Goal: Task Accomplishment & Management: Use online tool/utility

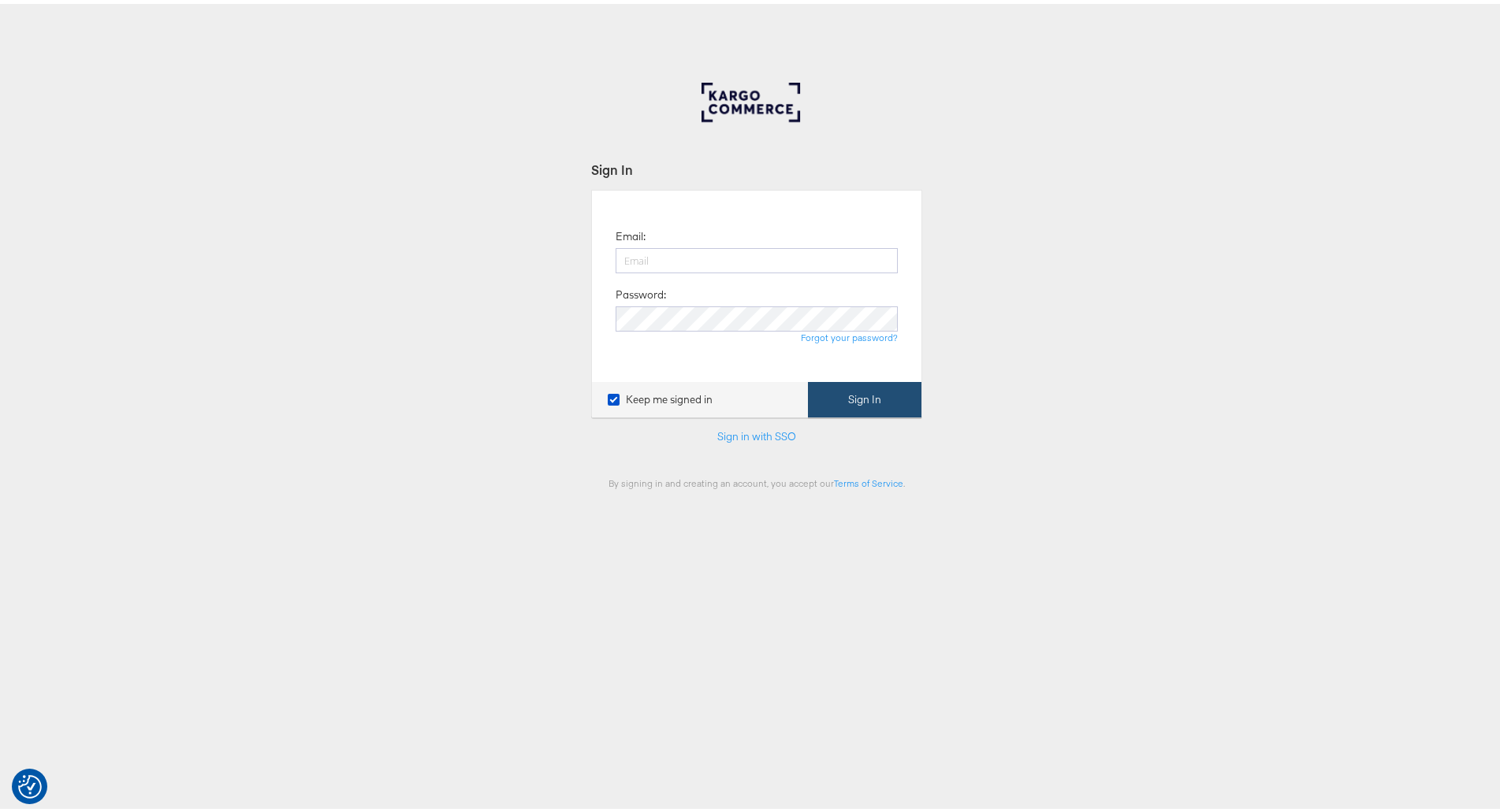
type input "[PERSON_NAME][EMAIL_ADDRESS][PERSON_NAME][DOMAIN_NAME]"
click at [842, 393] on button "Sign In" at bounding box center [864, 395] width 113 height 36
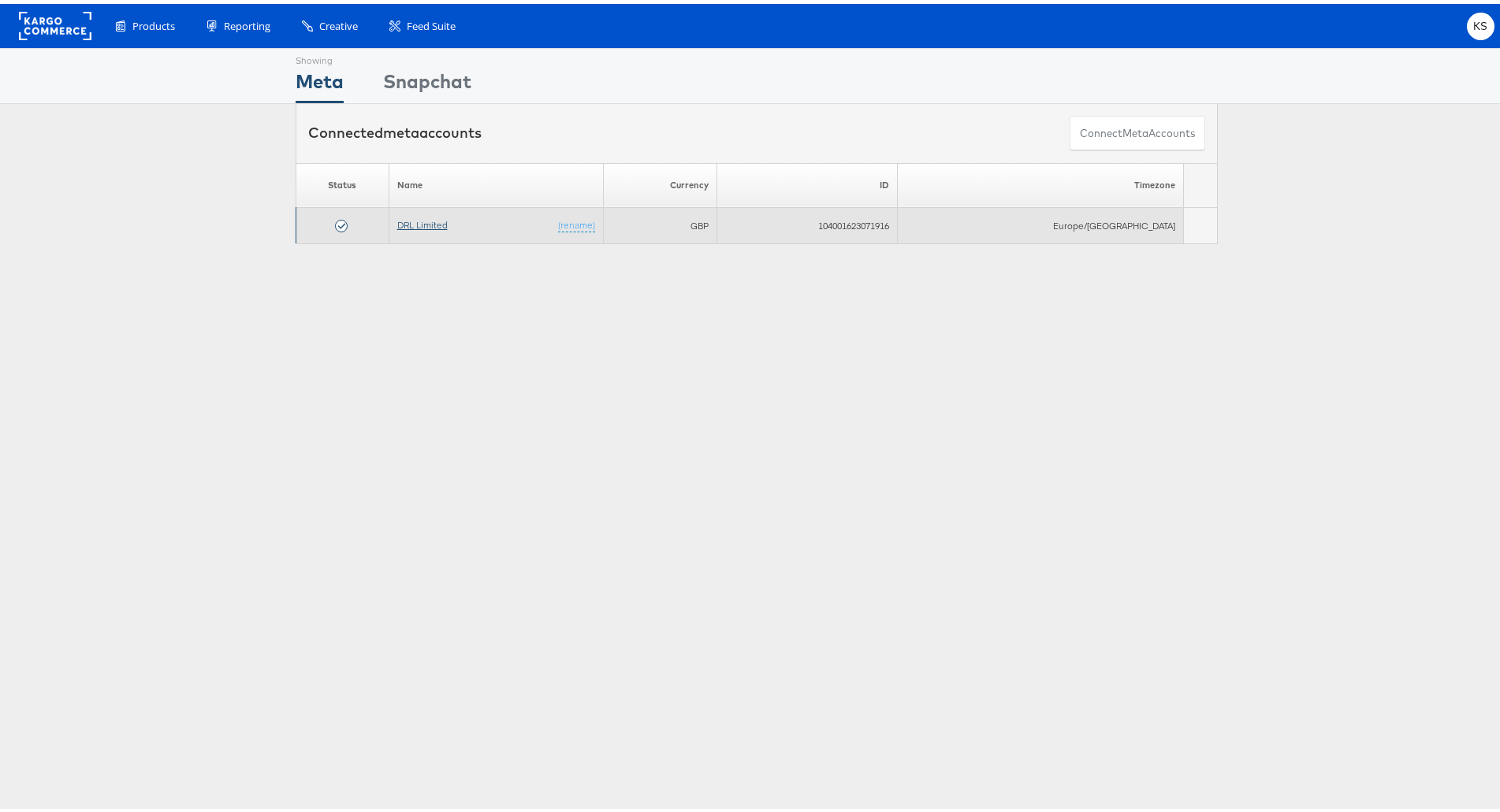
click at [438, 223] on link "DRL Limited" at bounding box center [423, 221] width 50 height 12
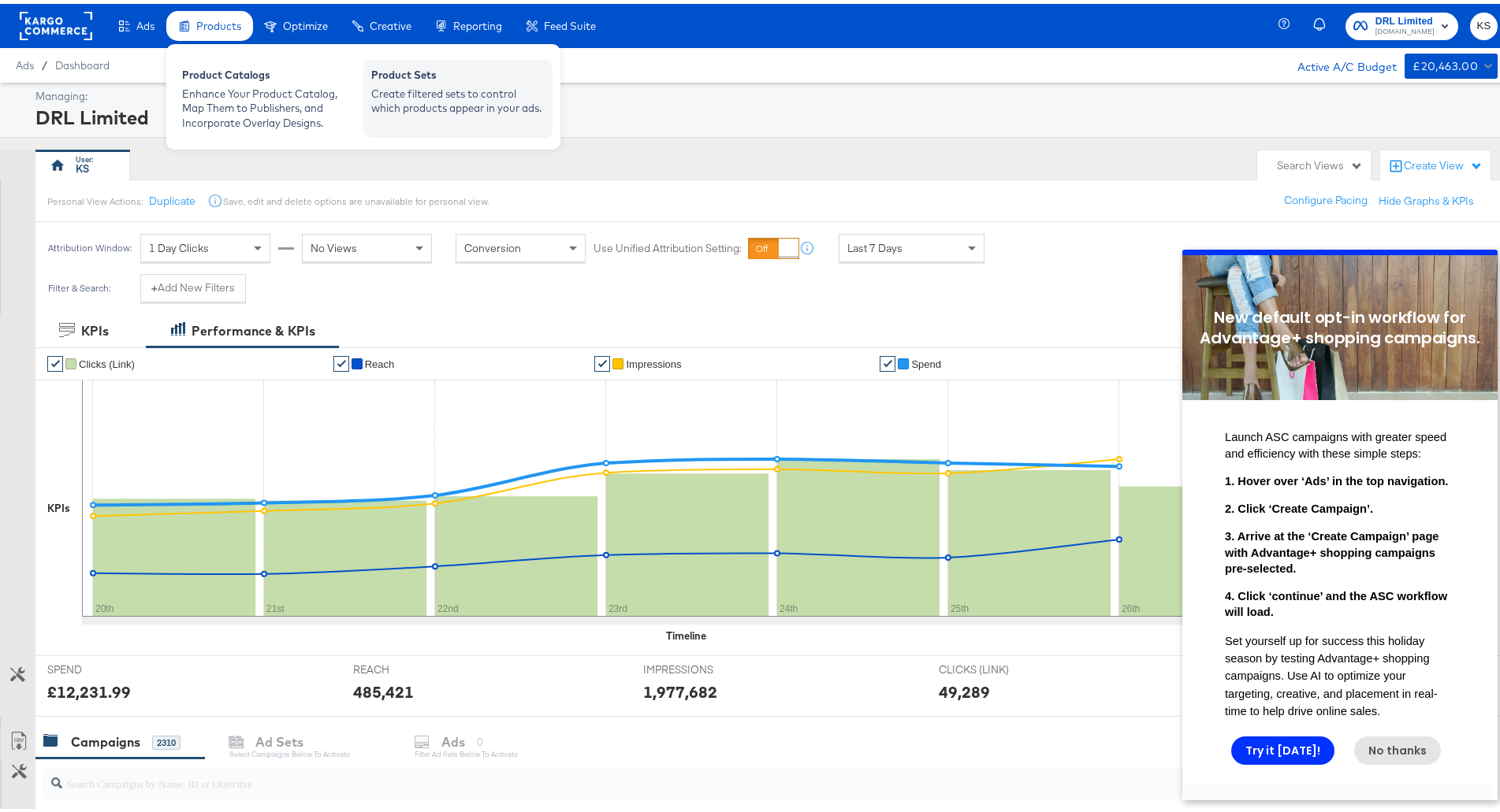
click at [424, 83] on div "Create filtered sets to control which products appear in your ads." at bounding box center [457, 98] width 173 height 29
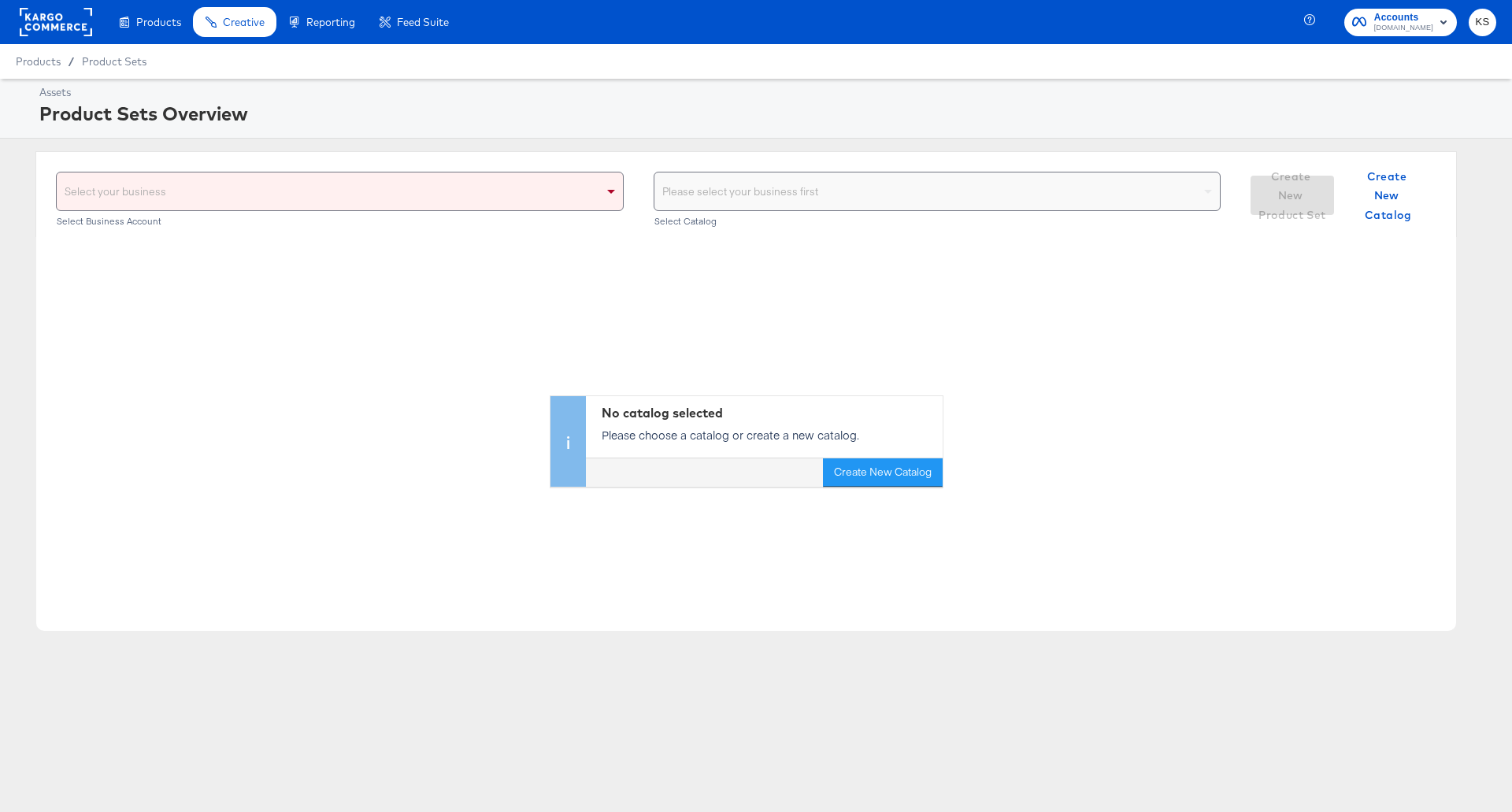
click at [453, 180] on div "Select your business" at bounding box center [340, 190] width 566 height 38
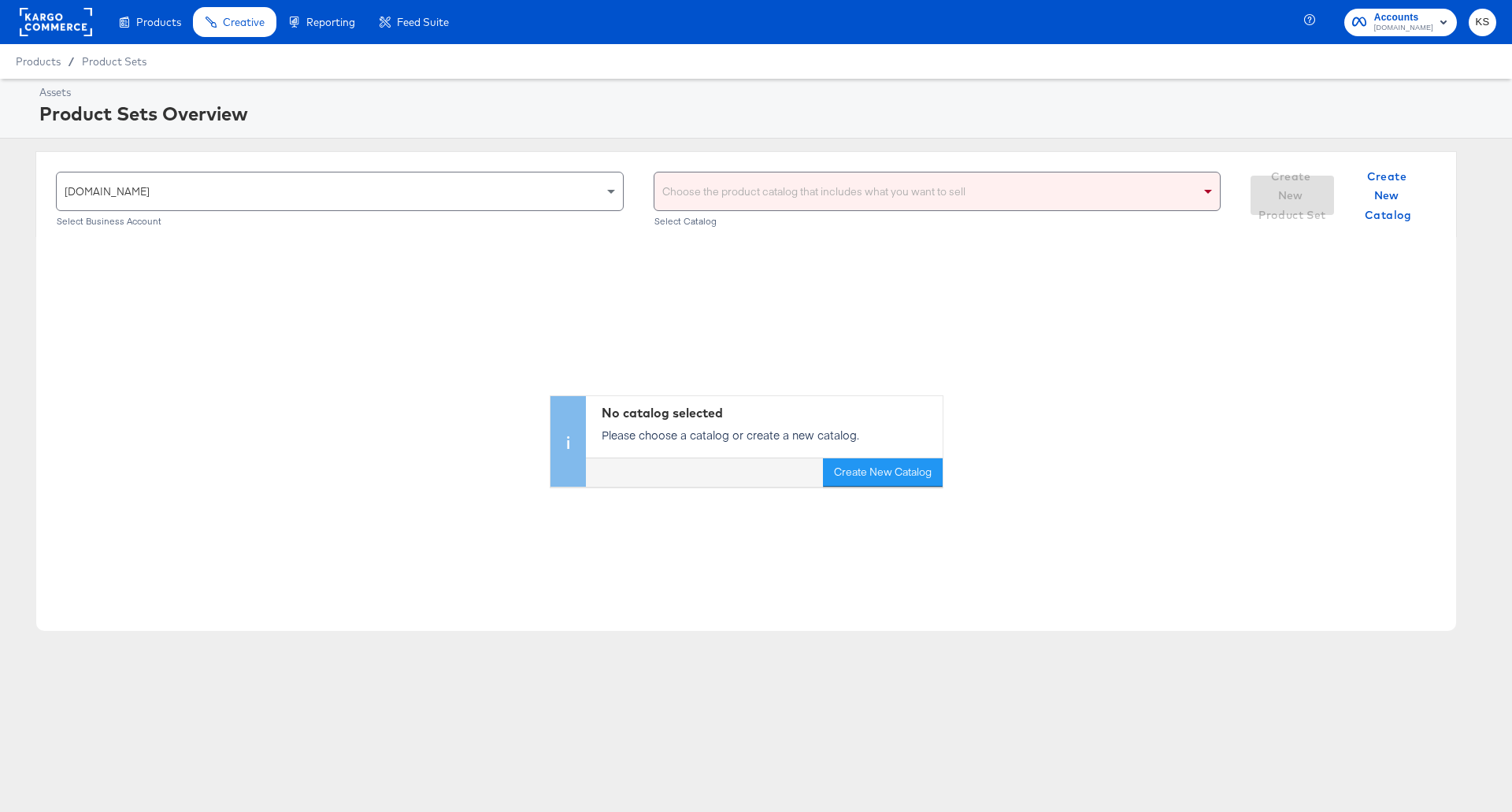
click at [803, 193] on div "Choose the product catalog that includes what you want to sell" at bounding box center [937, 190] width 566 height 38
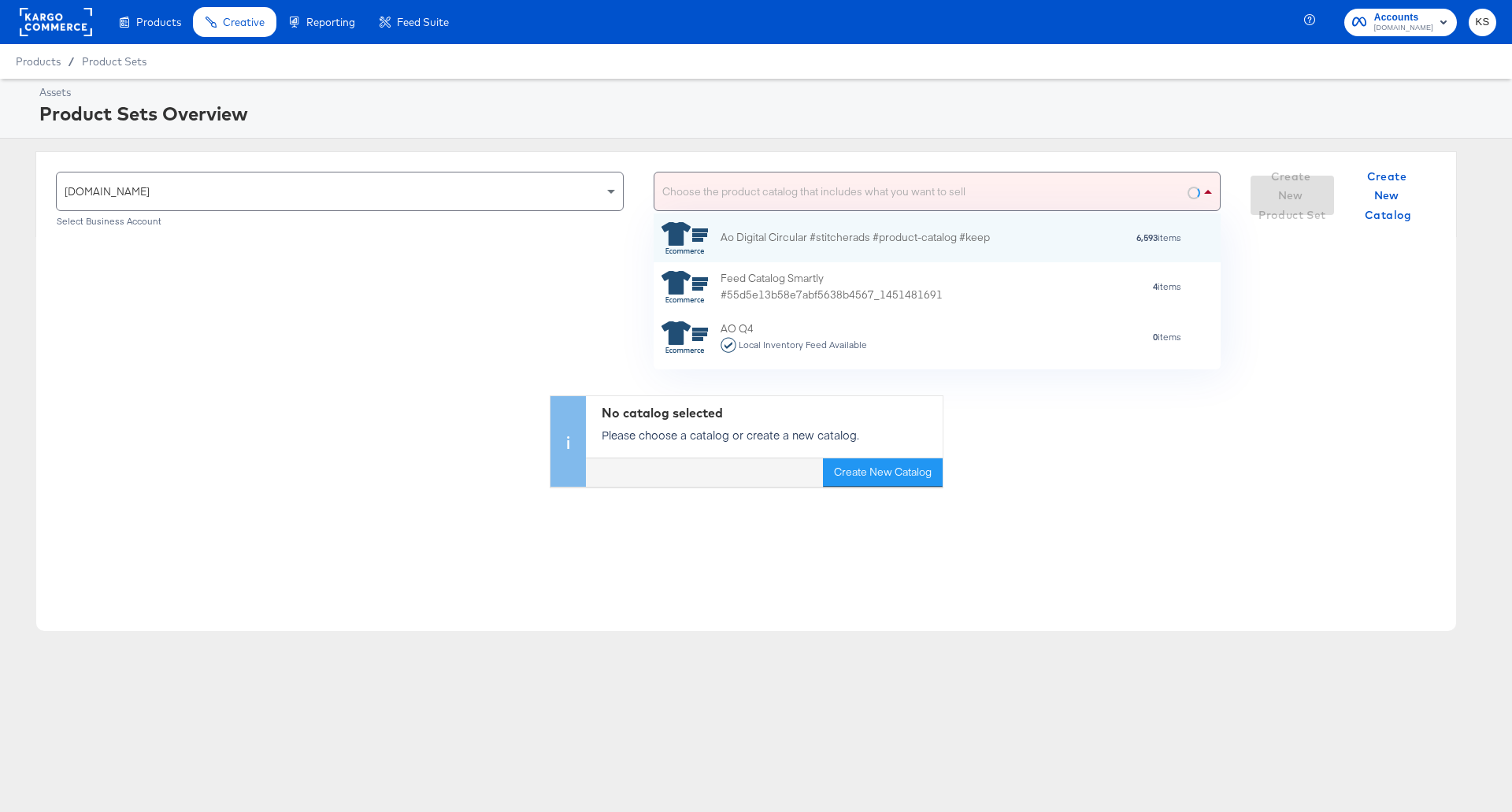
scroll to position [143, 554]
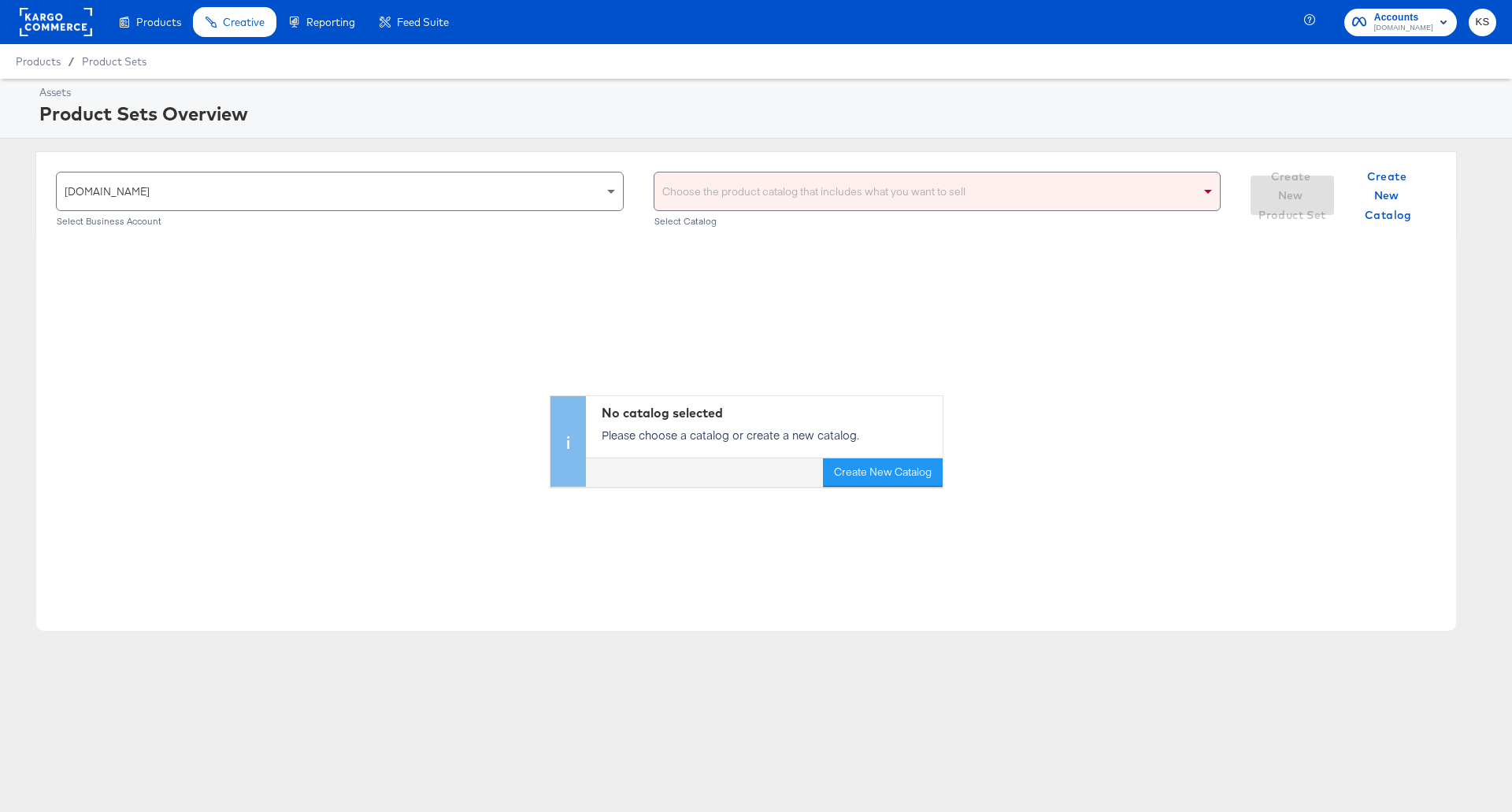
click at [804, 202] on div "Choose the product catalog that includes what you want to sell" at bounding box center [937, 190] width 566 height 38
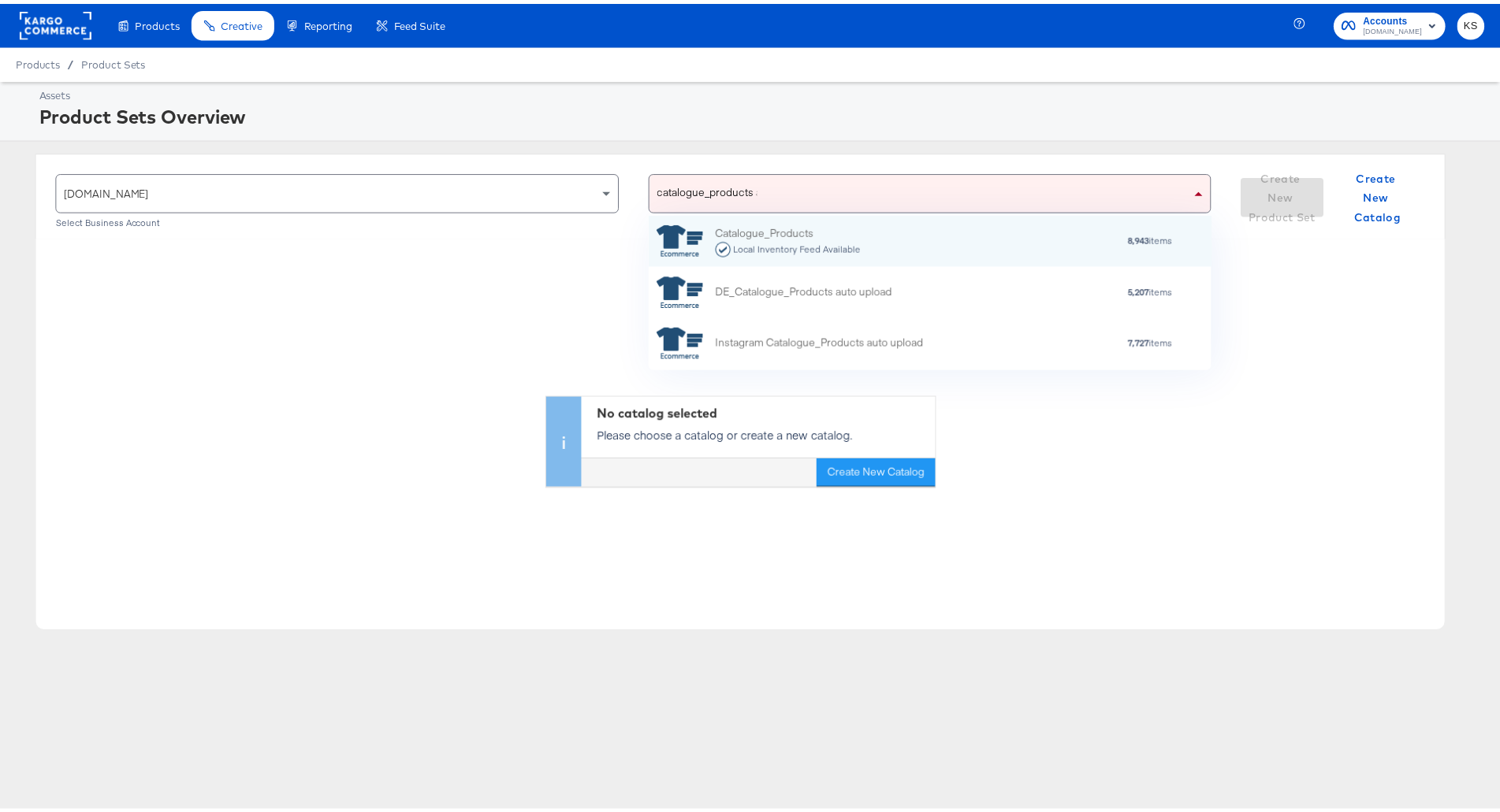
scroll to position [140, 554]
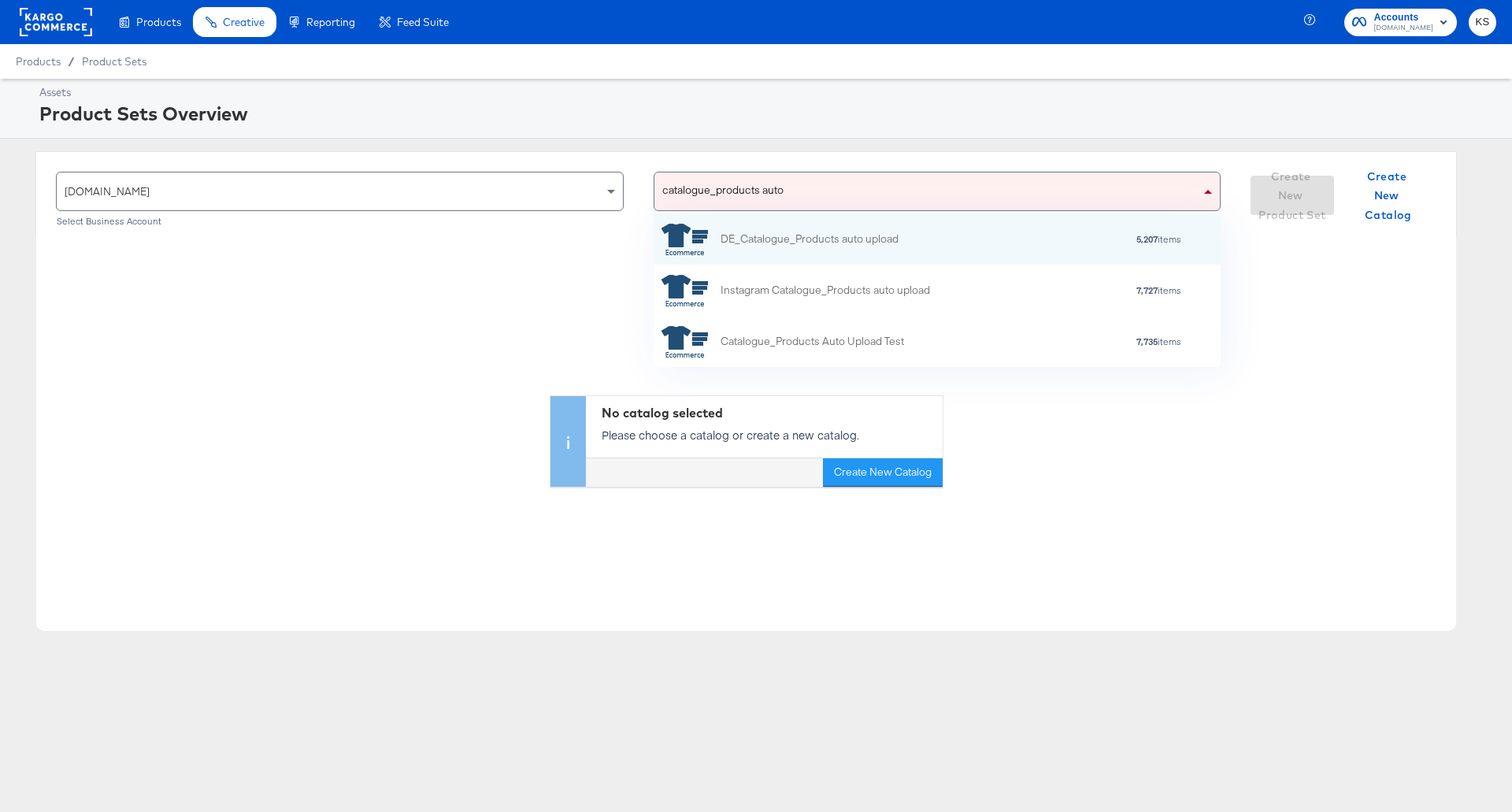
type input "catalogue_products auto"
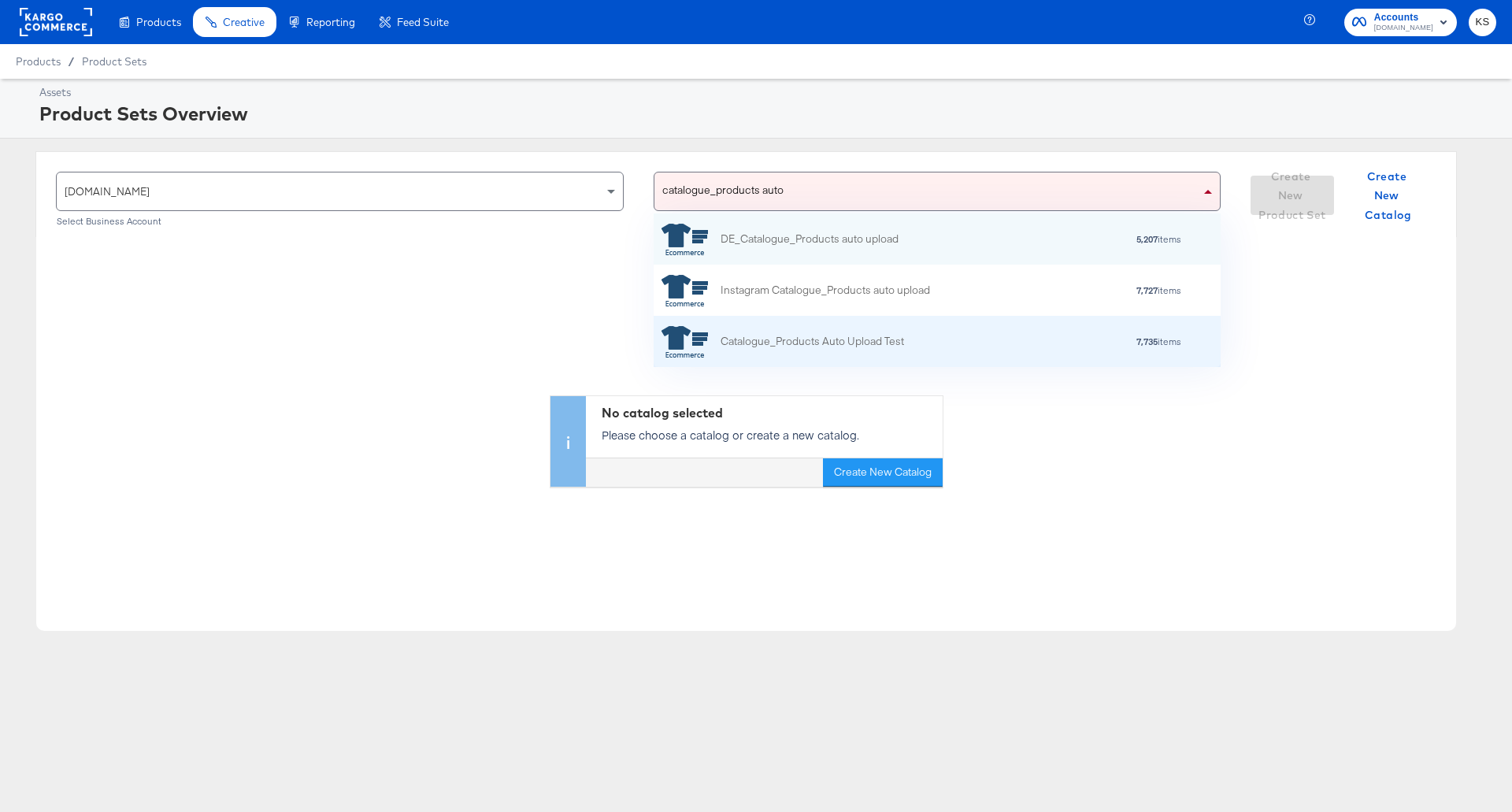
click at [956, 347] on div "Catalogue_Products Auto Upload Test 7,735 items" at bounding box center [935, 341] width 548 height 32
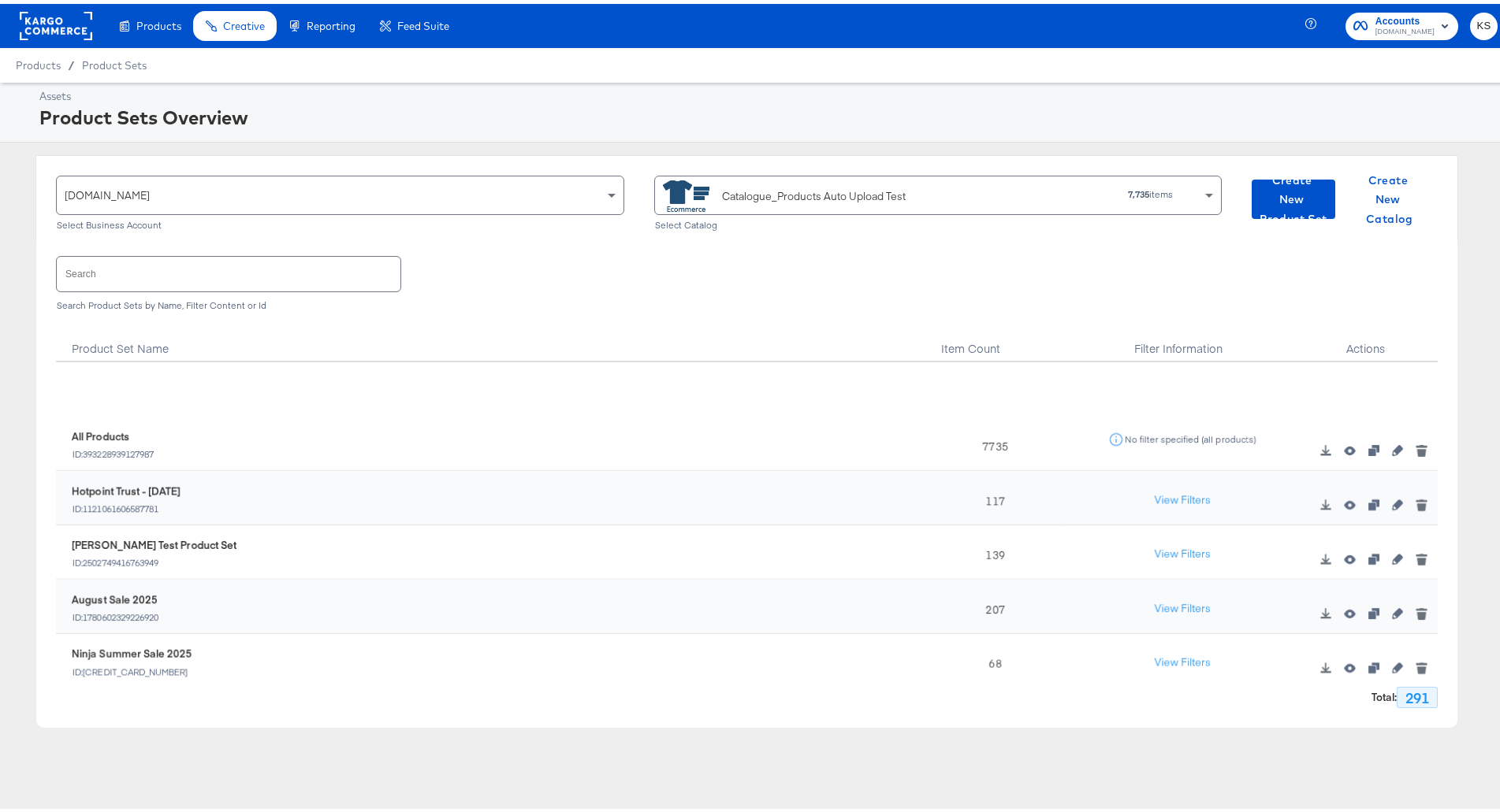
scroll to position [158, 0]
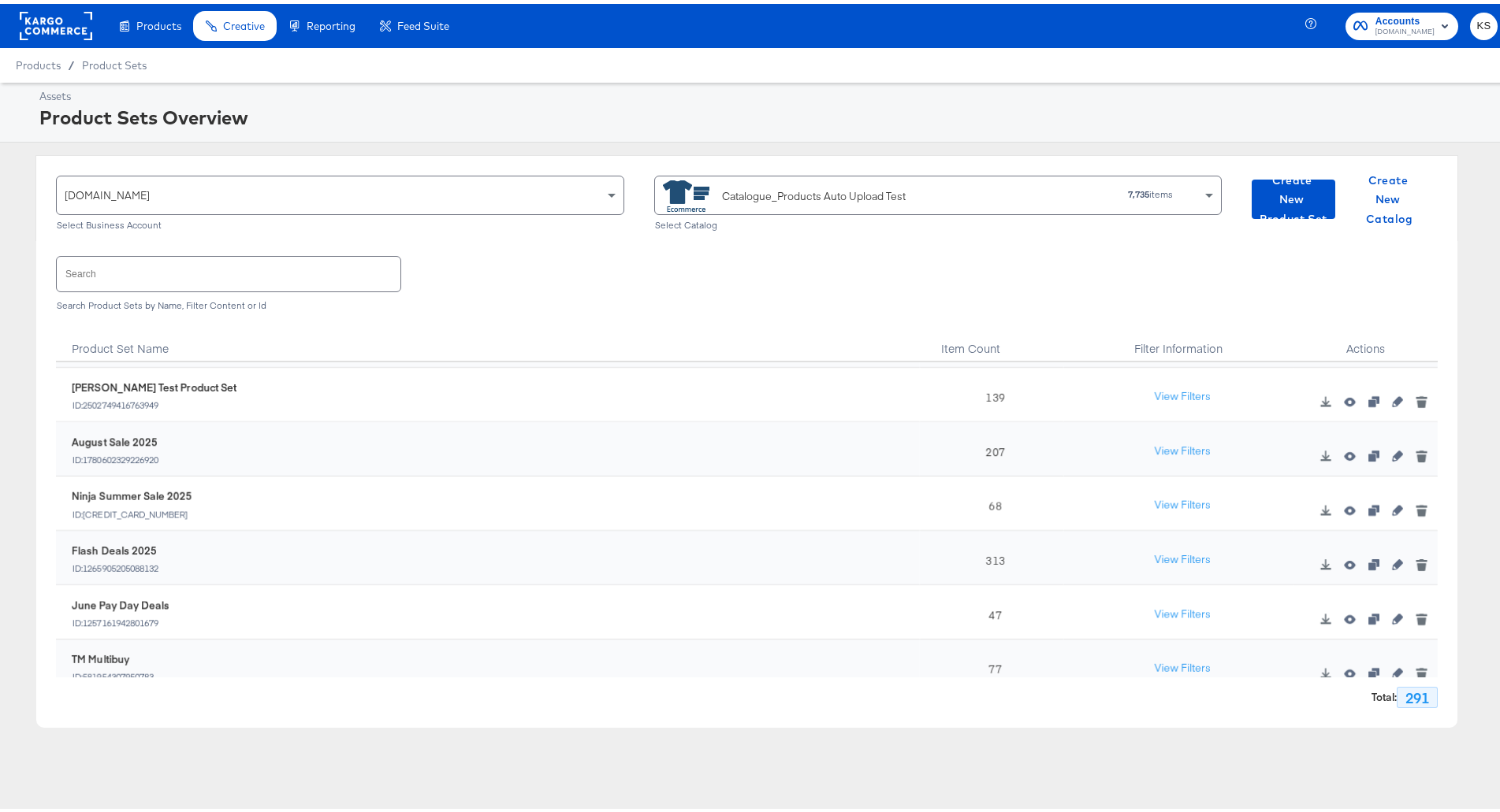
click at [280, 267] on input "text" at bounding box center [228, 270] width 343 height 34
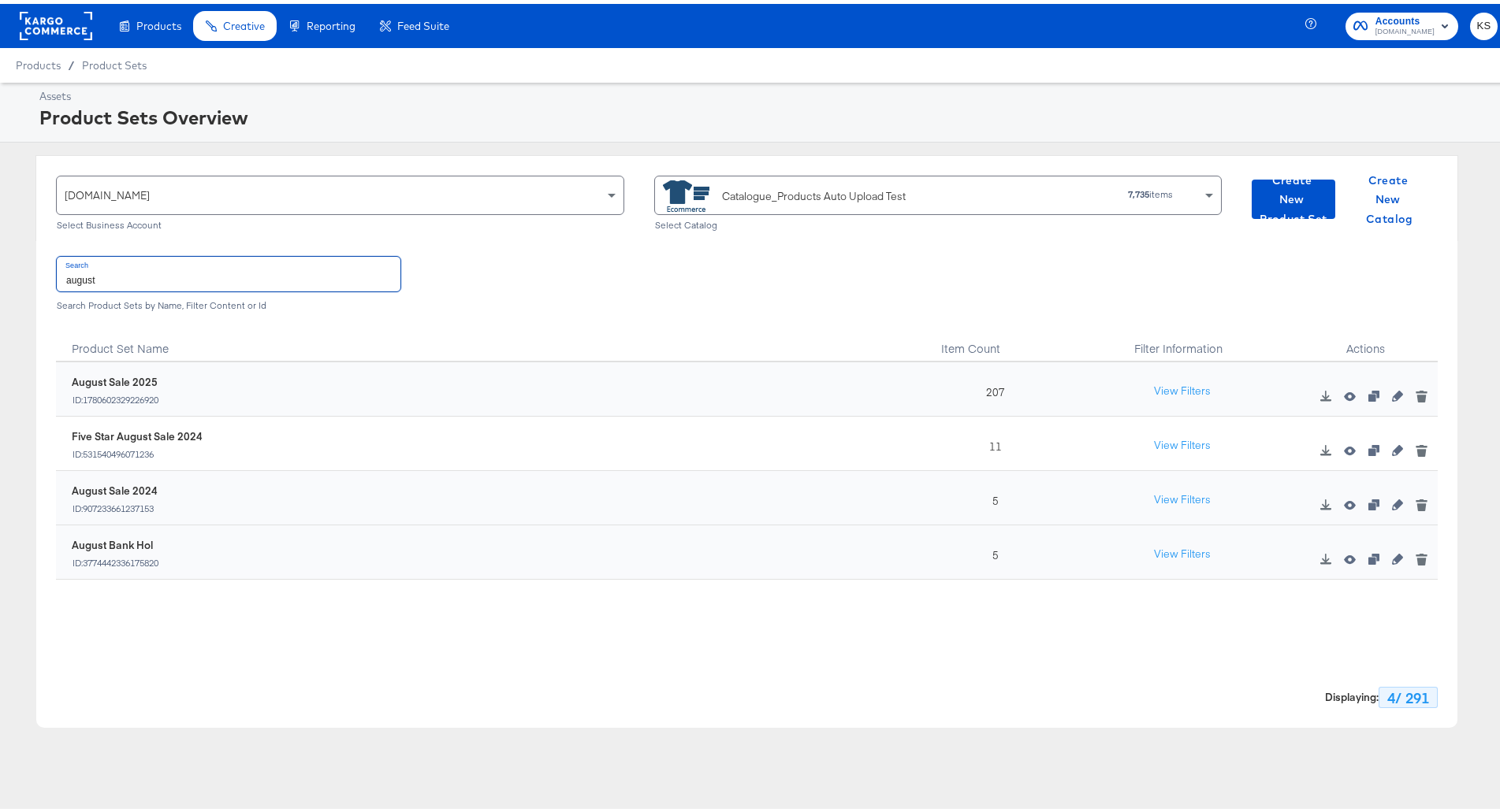
scroll to position [0, 0]
type input "august"
click at [1392, 393] on icon "button" at bounding box center [1397, 392] width 11 height 11
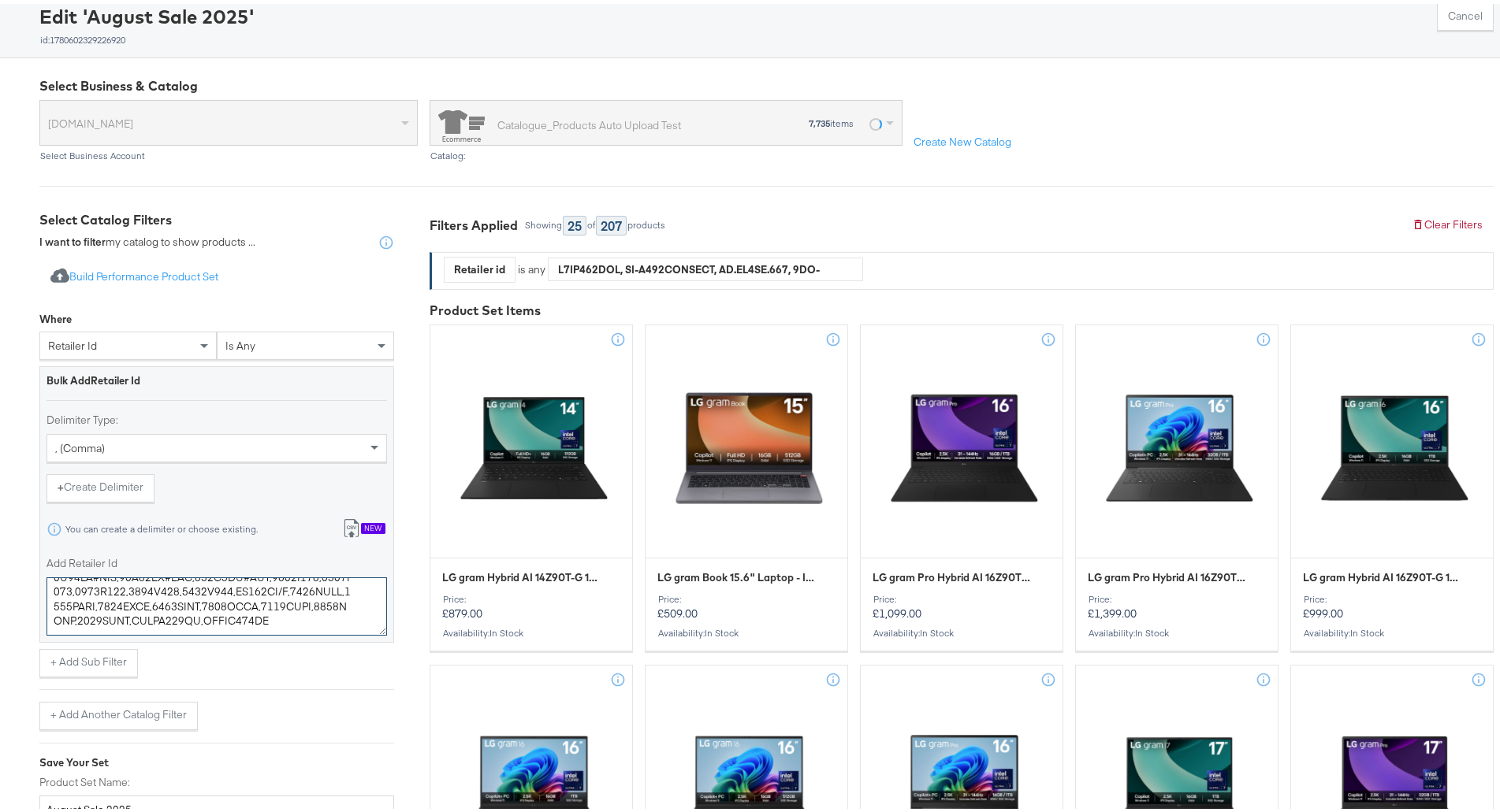
scroll to position [172, 0]
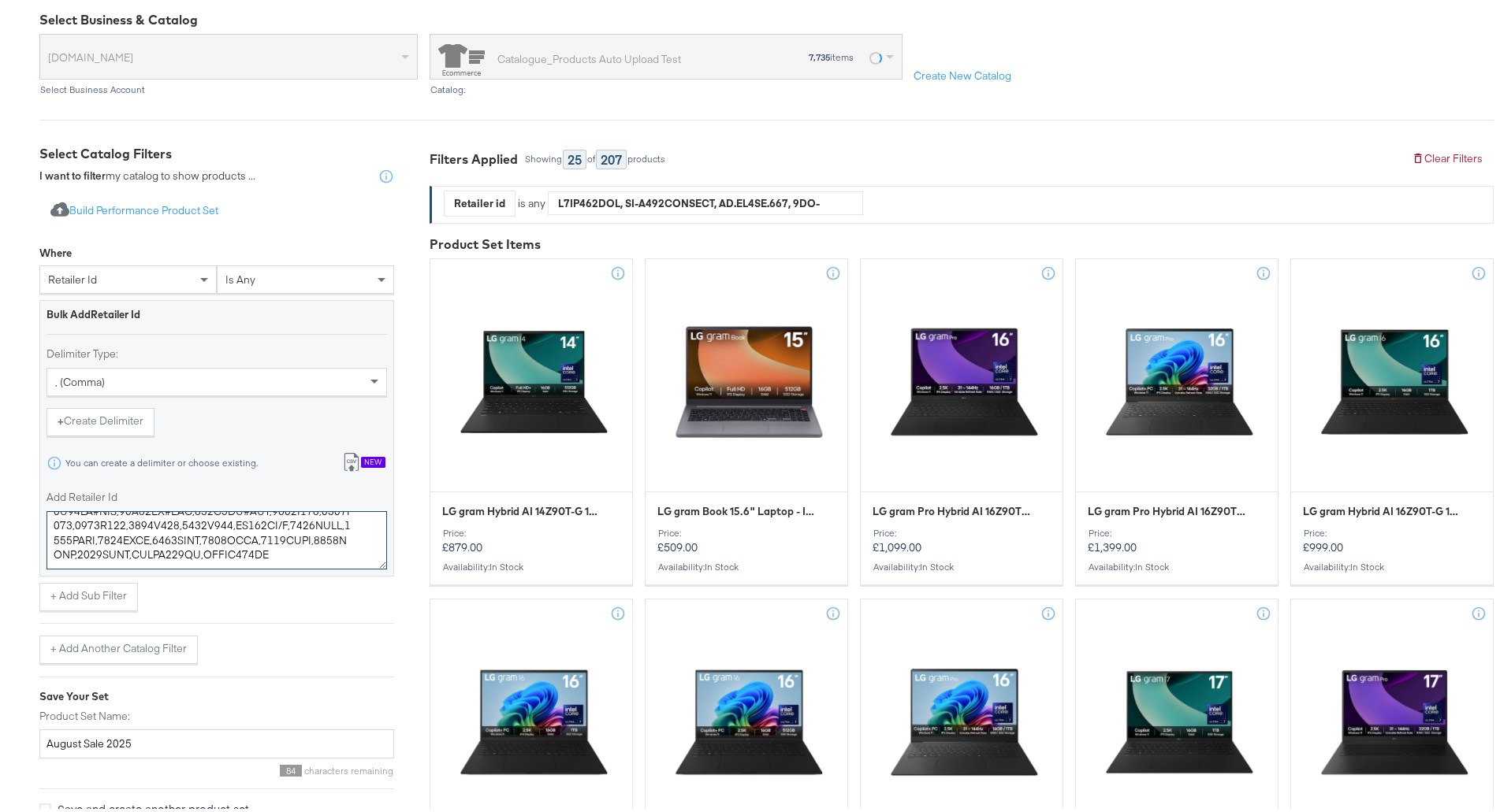
drag, startPoint x: 52, startPoint y: 685, endPoint x: 312, endPoint y: 556, distance: 290.2
click at [312, 556] on textarea "Add Retailer Id" at bounding box center [217, 536] width 340 height 58
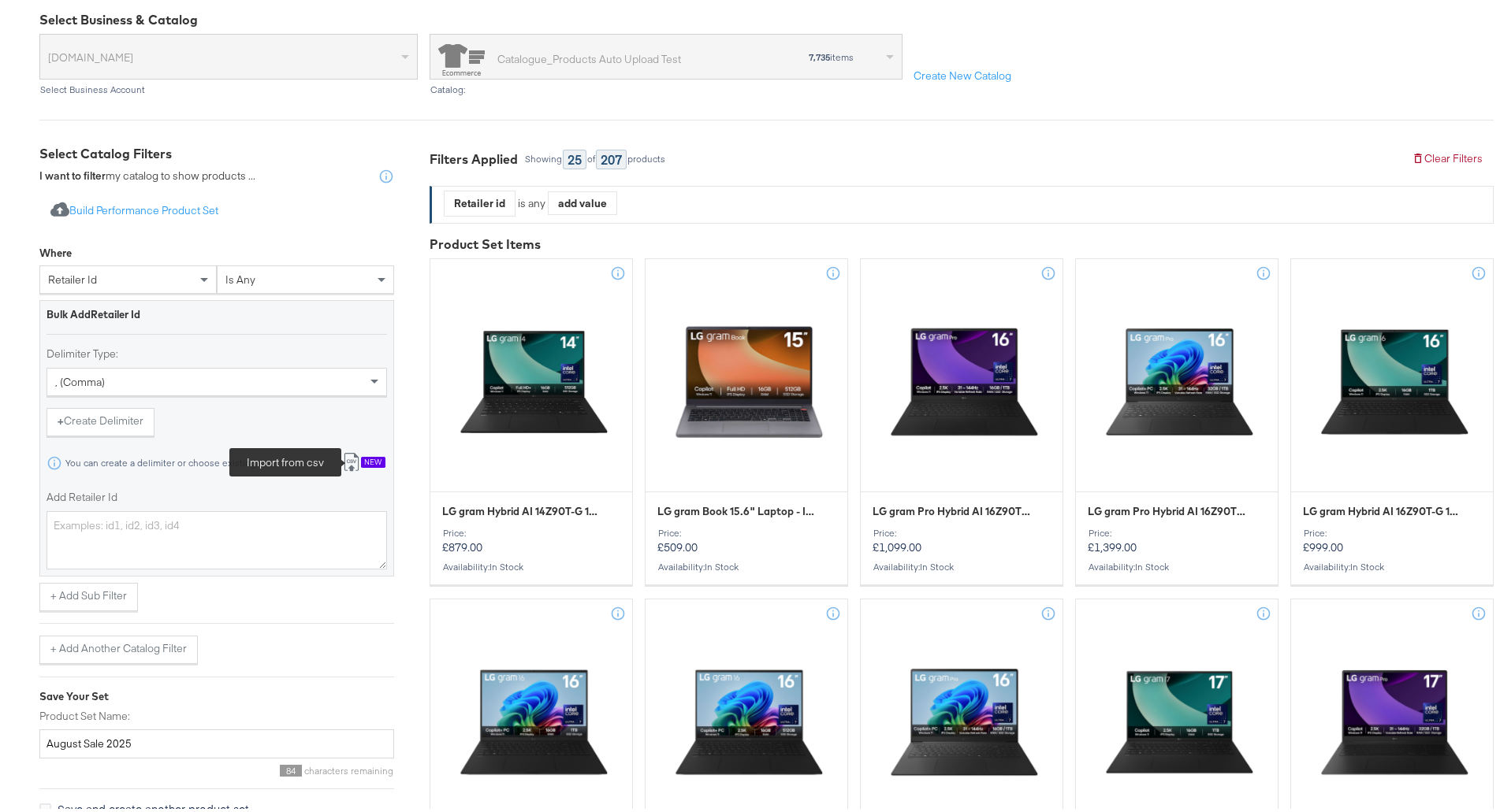
click at [354, 455] on icon at bounding box center [352, 459] width 19 height 19
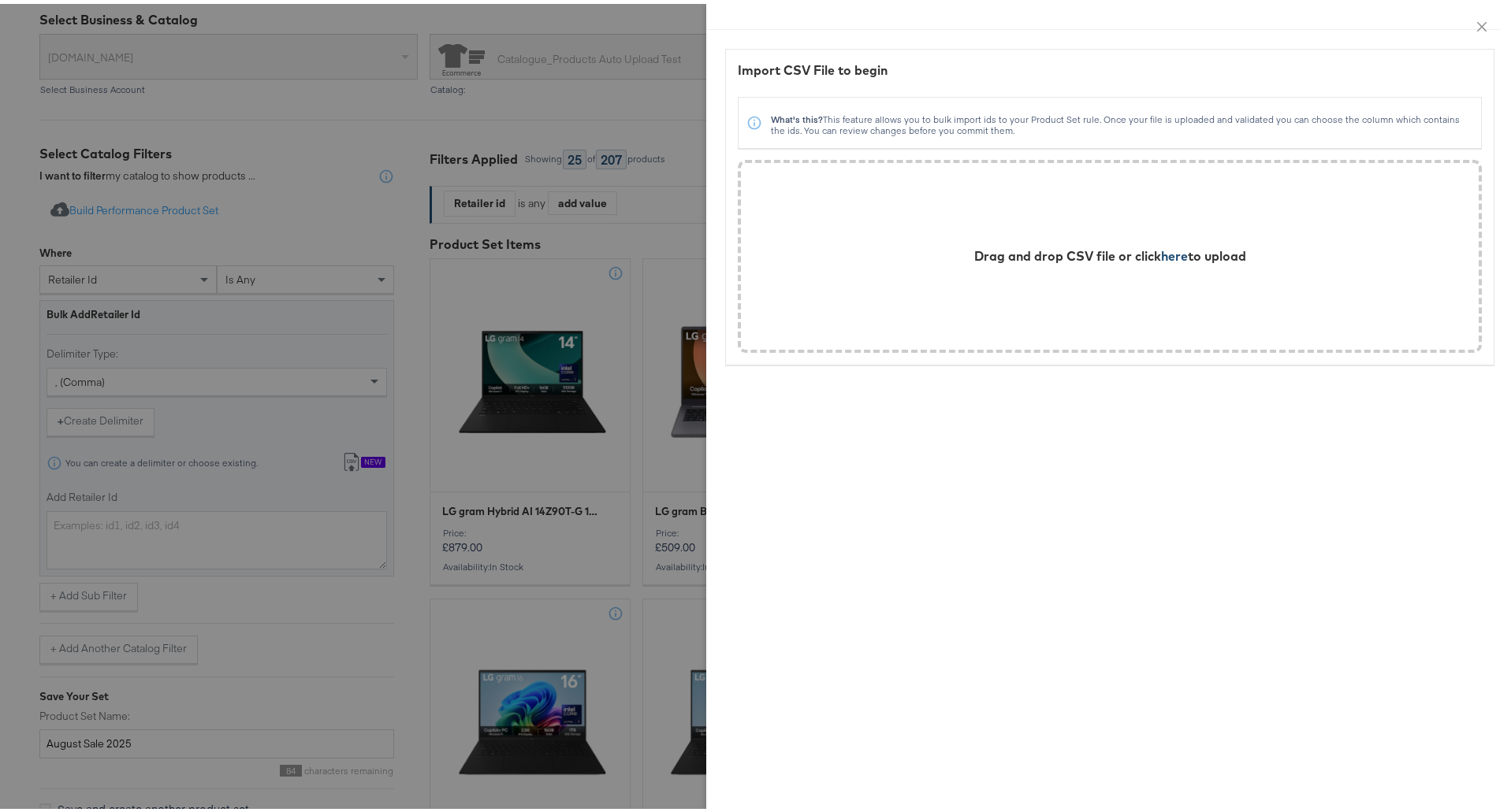
click at [1165, 249] on span "here" at bounding box center [1175, 252] width 27 height 15
click at [1165, 259] on span "here" at bounding box center [1175, 252] width 27 height 15
click at [966, 289] on div "Drag and drop CSV file or click here to upload" at bounding box center [1109, 252] width 706 height 156
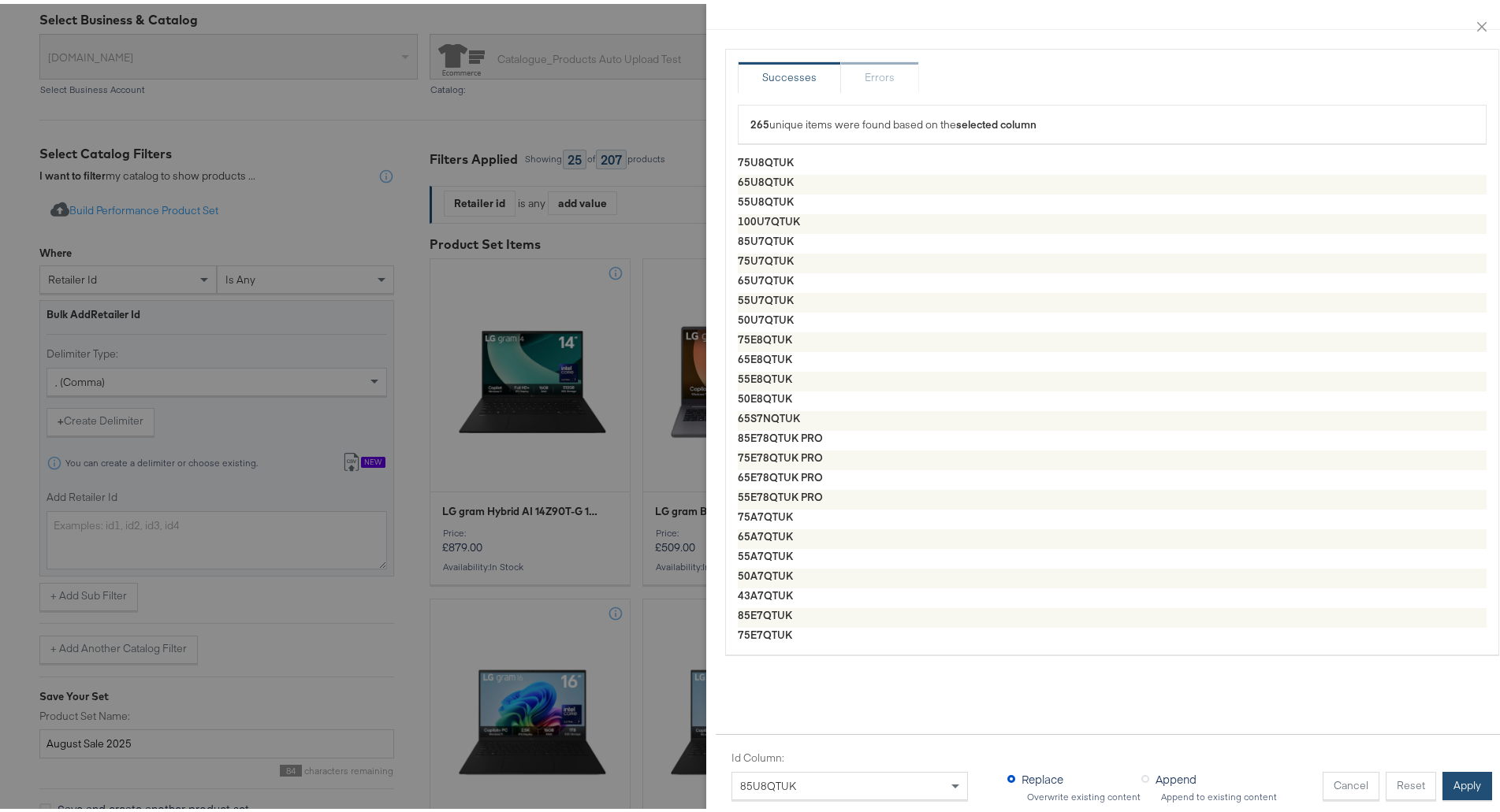
click at [1453, 773] on button "Apply" at bounding box center [1466, 782] width 49 height 28
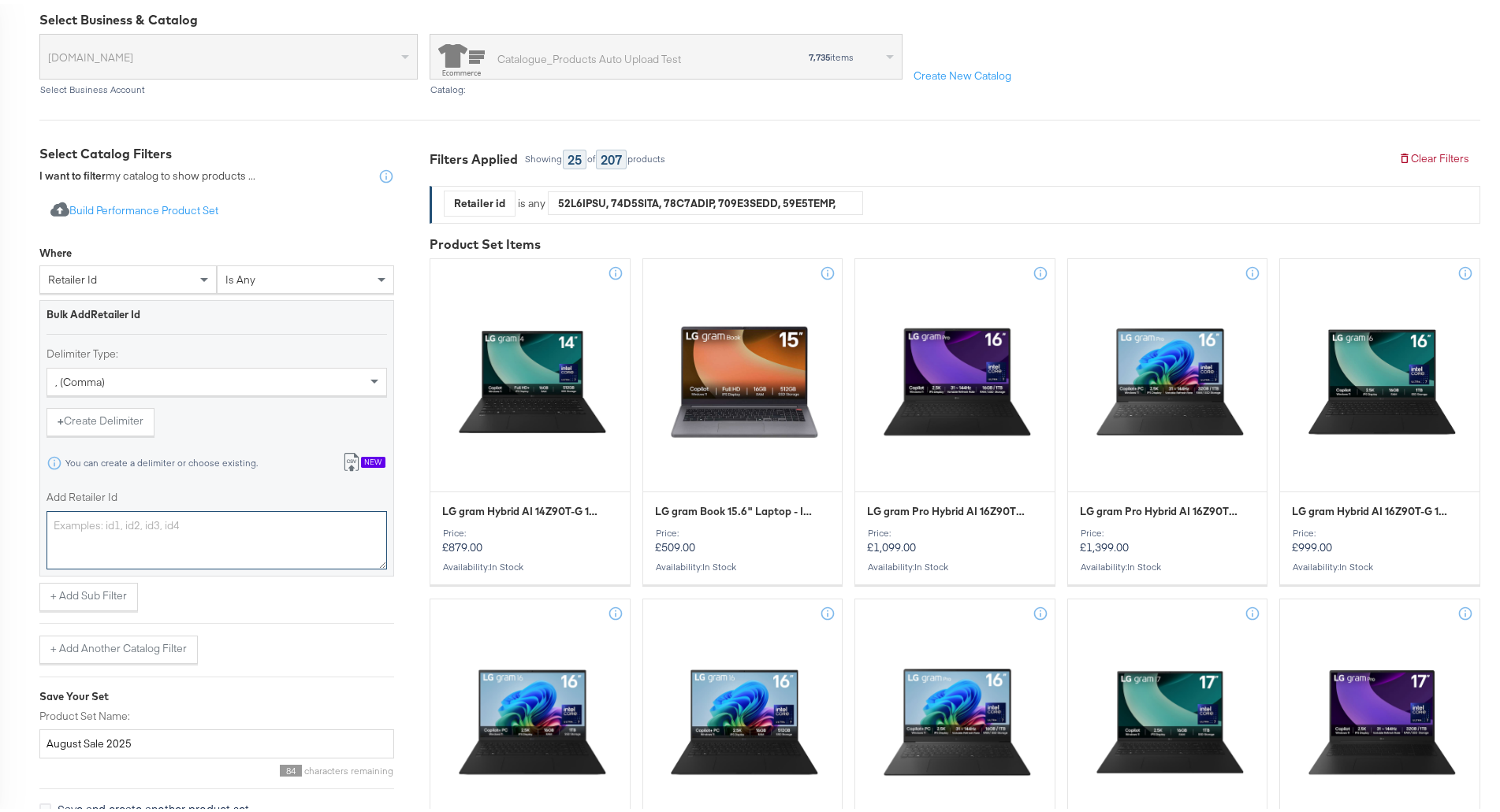
type textarea "75U8QTUK,65U8QTUK,55U8QTUK,100U7QTUK,85U7QTUK,75U7QTUK,65U7QTUK,55U7QTUK,50U7QT…"
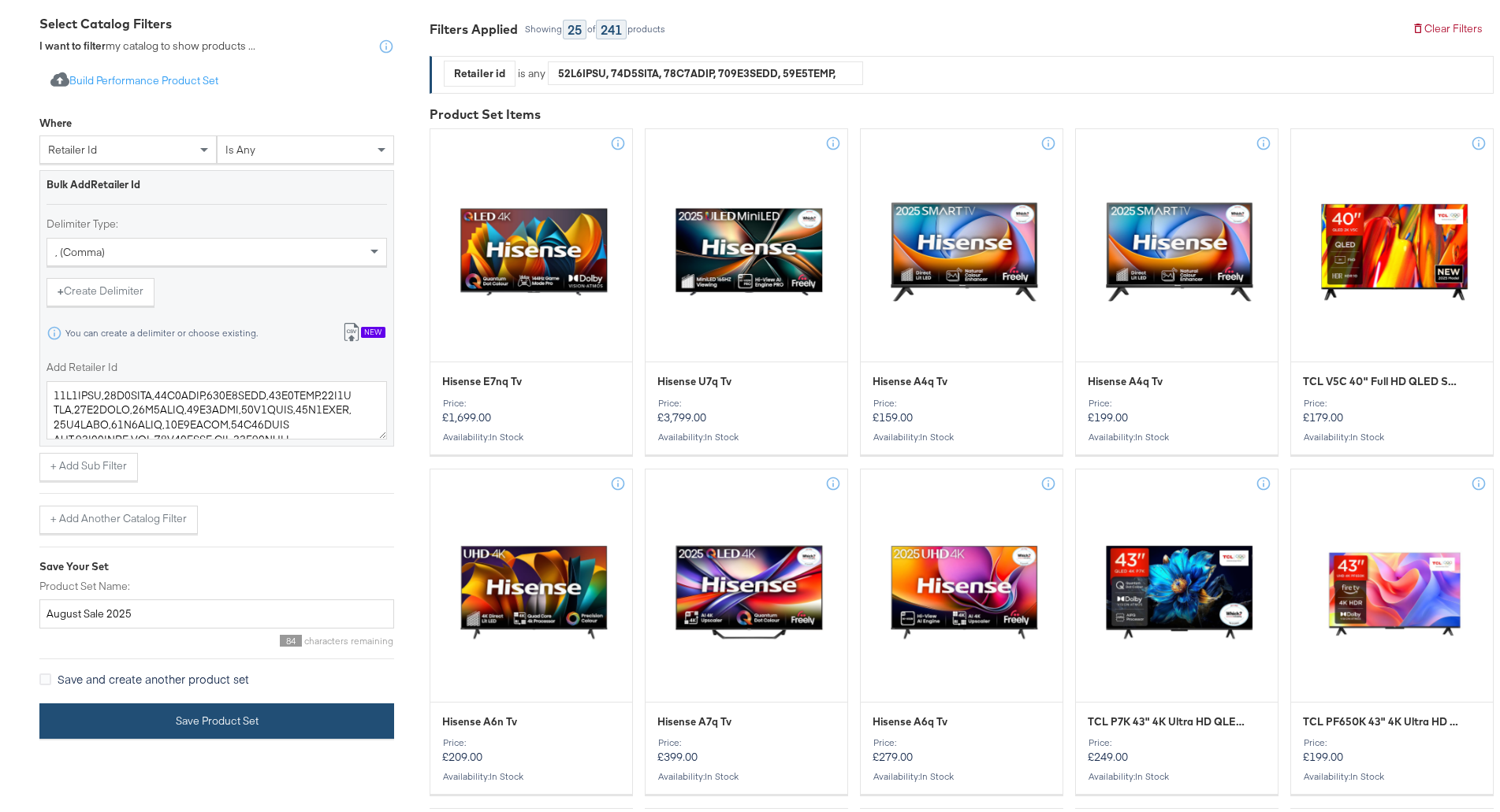
scroll to position [330, 0]
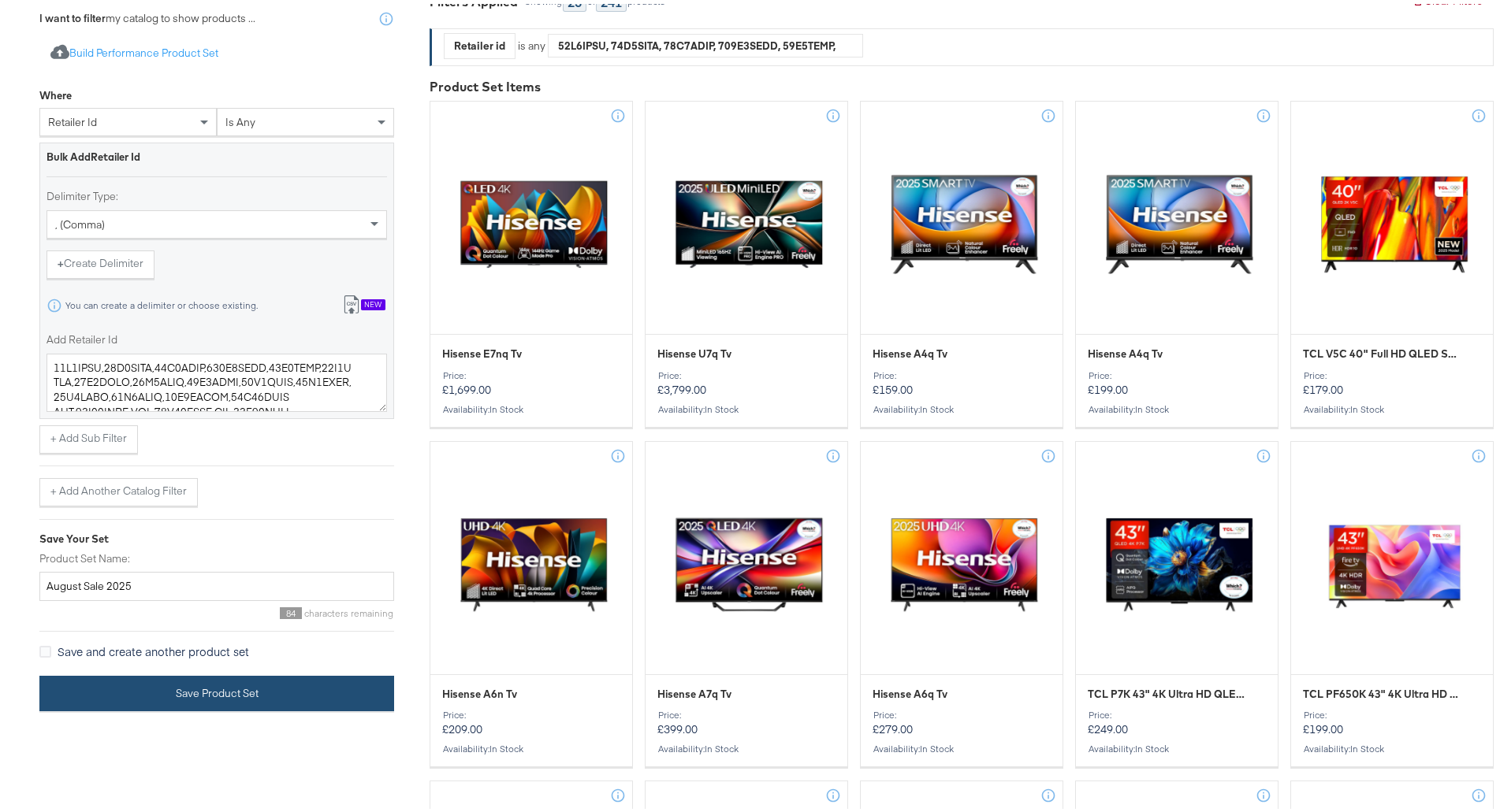
click at [320, 696] on button "Save Product Set" at bounding box center [217, 689] width 355 height 36
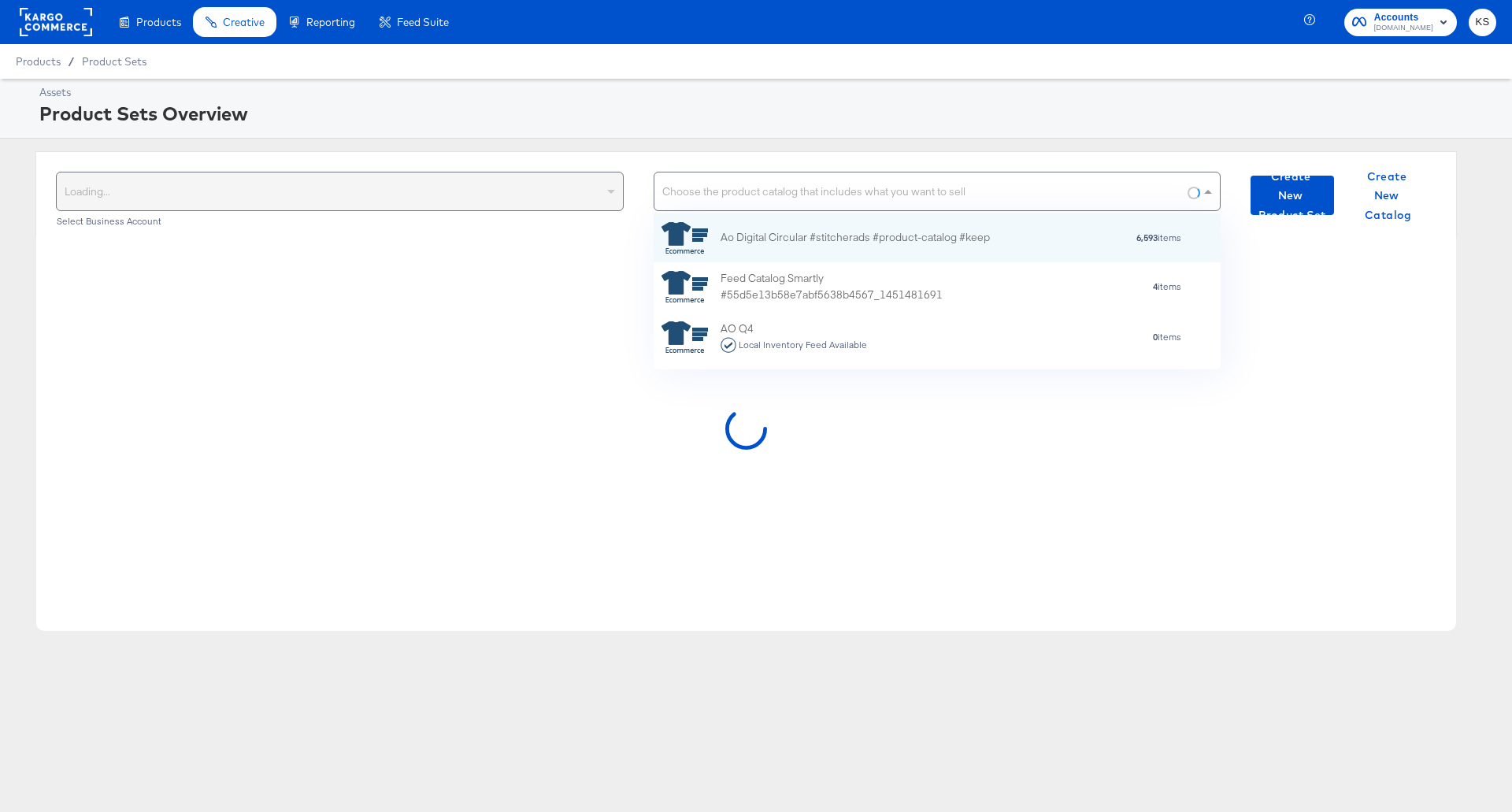
drag, startPoint x: 1325, startPoint y: 570, endPoint x: 743, endPoint y: 181, distance: 700.0
click at [743, 181] on div "Choose the product catalog that includes what you want to sell" at bounding box center [937, 190] width 566 height 38
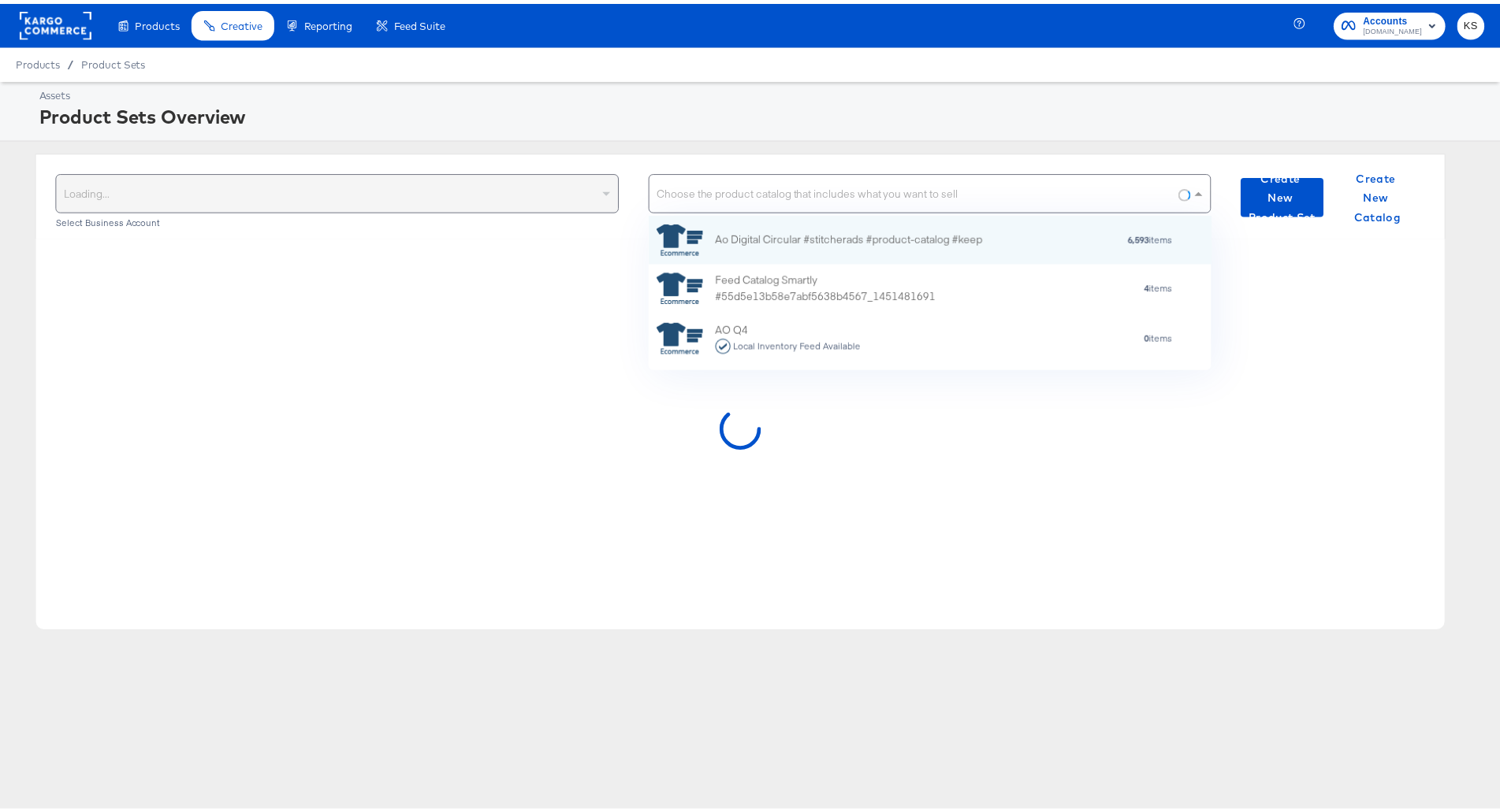
scroll to position [143, 554]
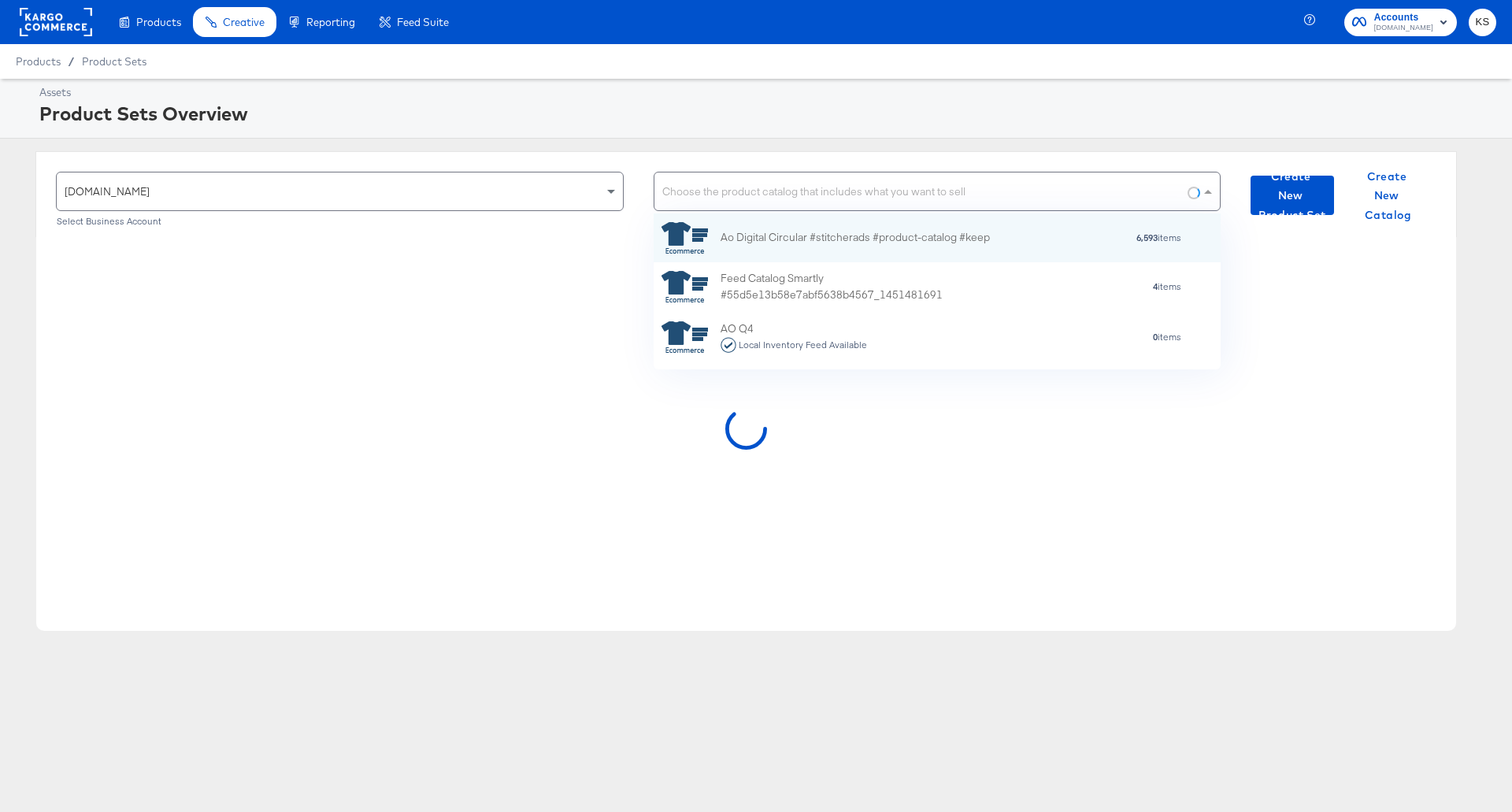
click at [633, 156] on div "ao.com Select Business Account Choose the product catalog that includes what yo…" at bounding box center [746, 193] width 1421 height 86
